Goal: Transaction & Acquisition: Purchase product/service

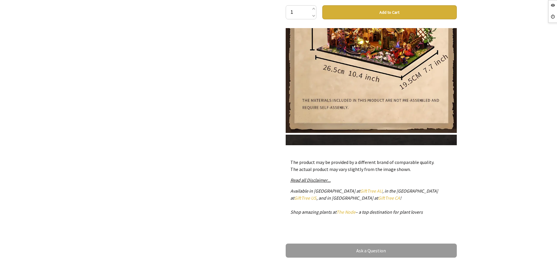
scroll to position [183, 0]
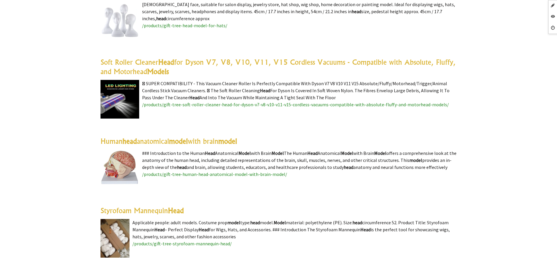
scroll to position [110, 0]
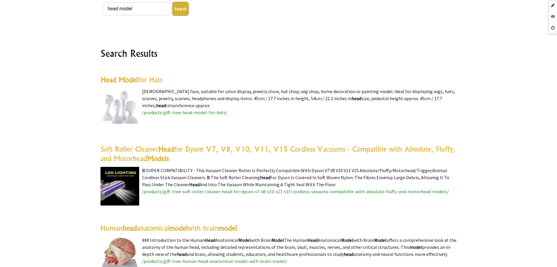
click at [136, 82] on highlight "Head Model" at bounding box center [120, 79] width 38 height 9
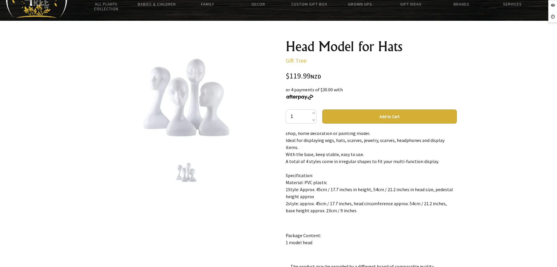
scroll to position [37, 0]
